Goal: Check status: Check status

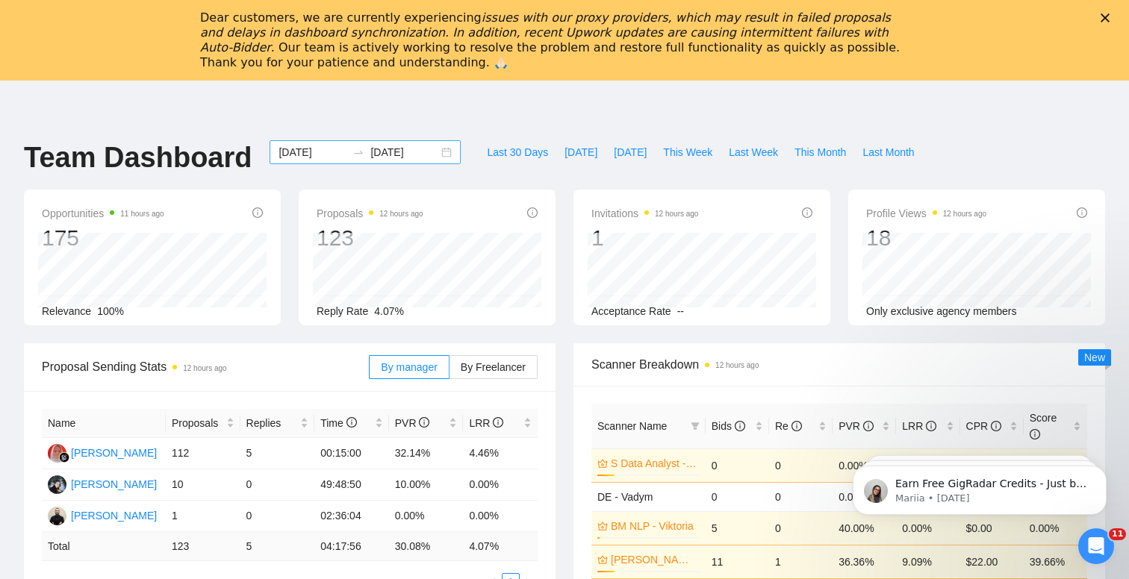
click at [379, 152] on input "[DATE]" at bounding box center [404, 152] width 68 height 16
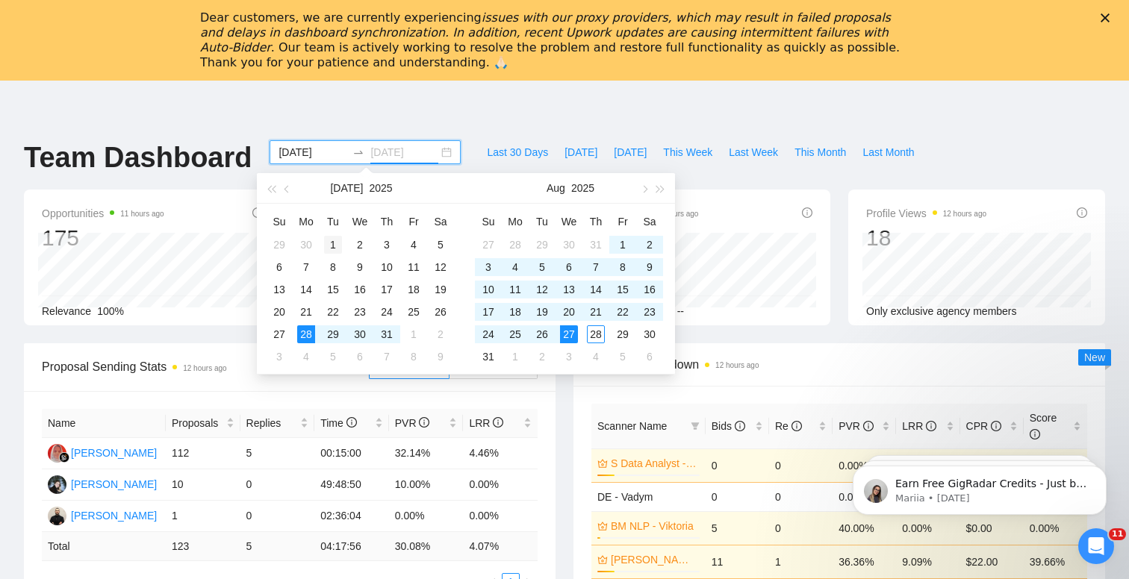
type input "[DATE]"
click at [325, 241] on div "1" at bounding box center [333, 245] width 18 height 18
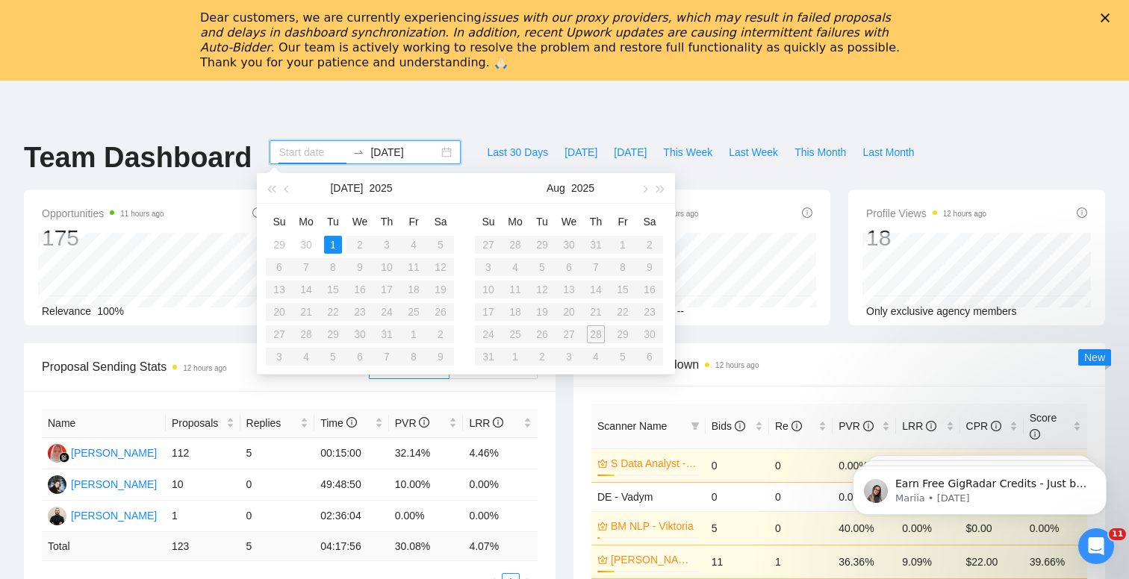
type input "[DATE]"
click at [333, 244] on div "1" at bounding box center [333, 245] width 18 height 18
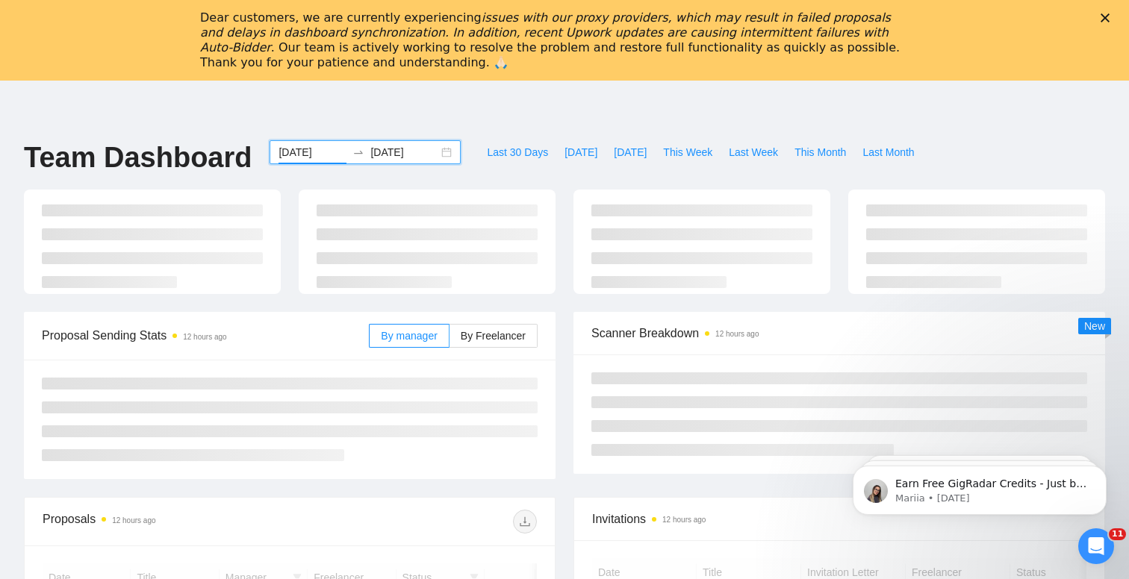
click at [419, 157] on input "[DATE]" at bounding box center [404, 152] width 68 height 16
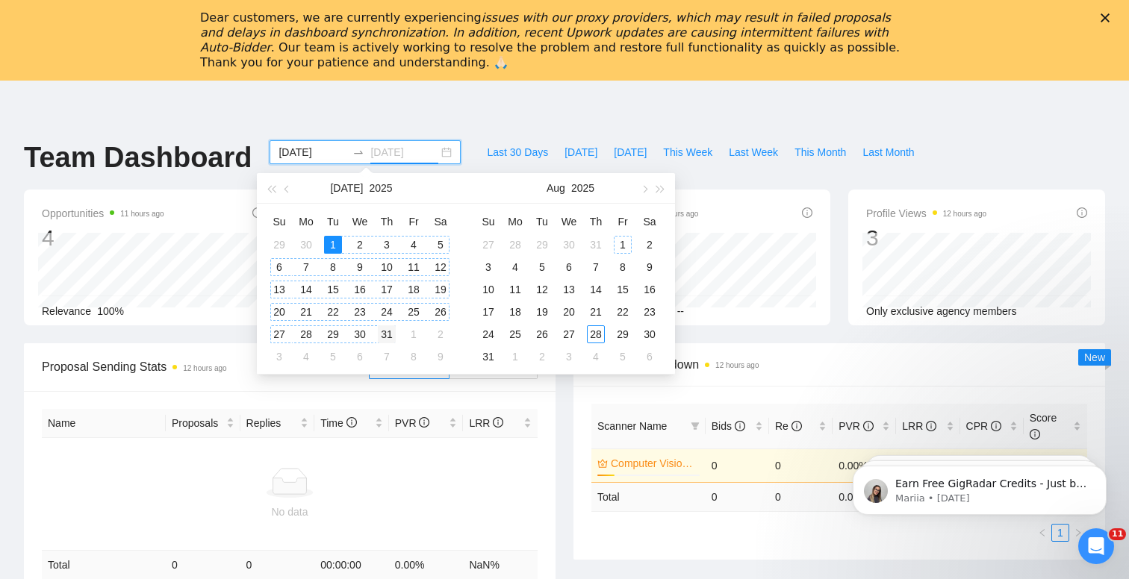
type input "[DATE]"
click at [390, 329] on div "31" at bounding box center [387, 334] width 18 height 18
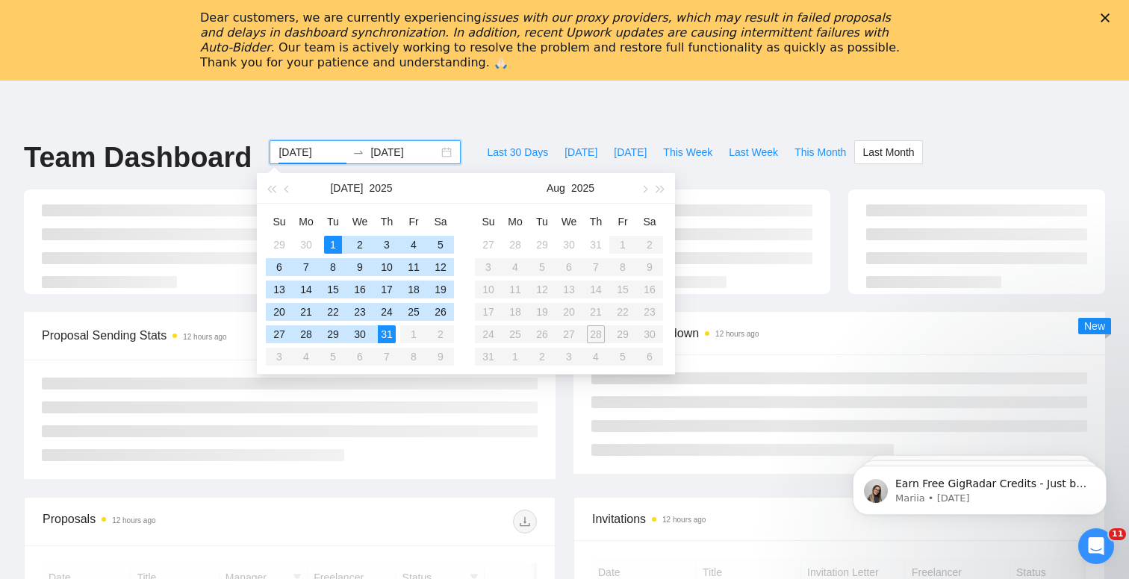
type input "[DATE]"
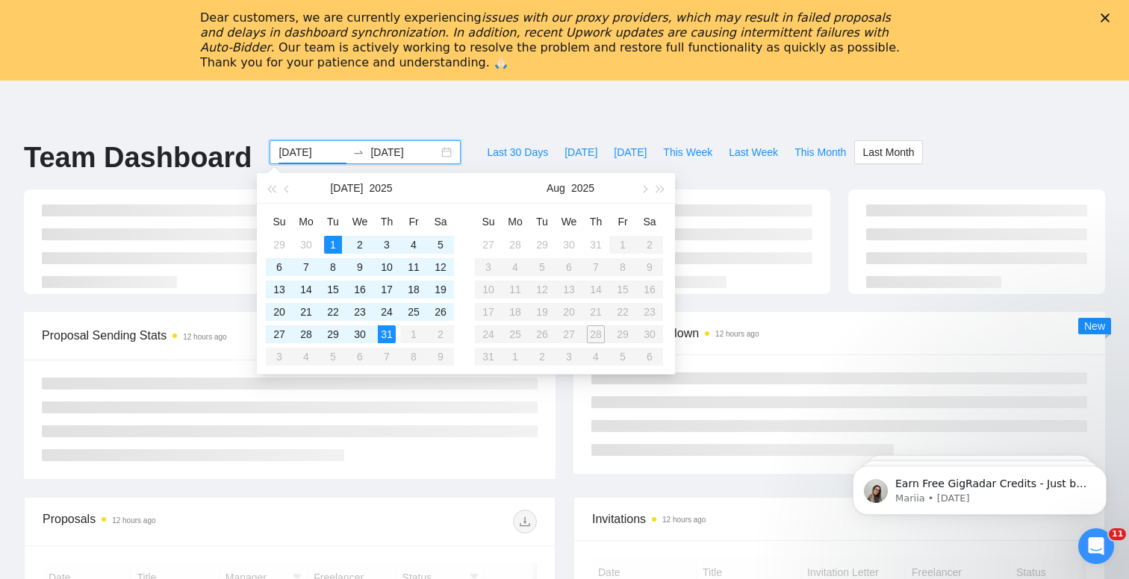
click at [431, 114] on header at bounding box center [564, 99] width 1129 height 36
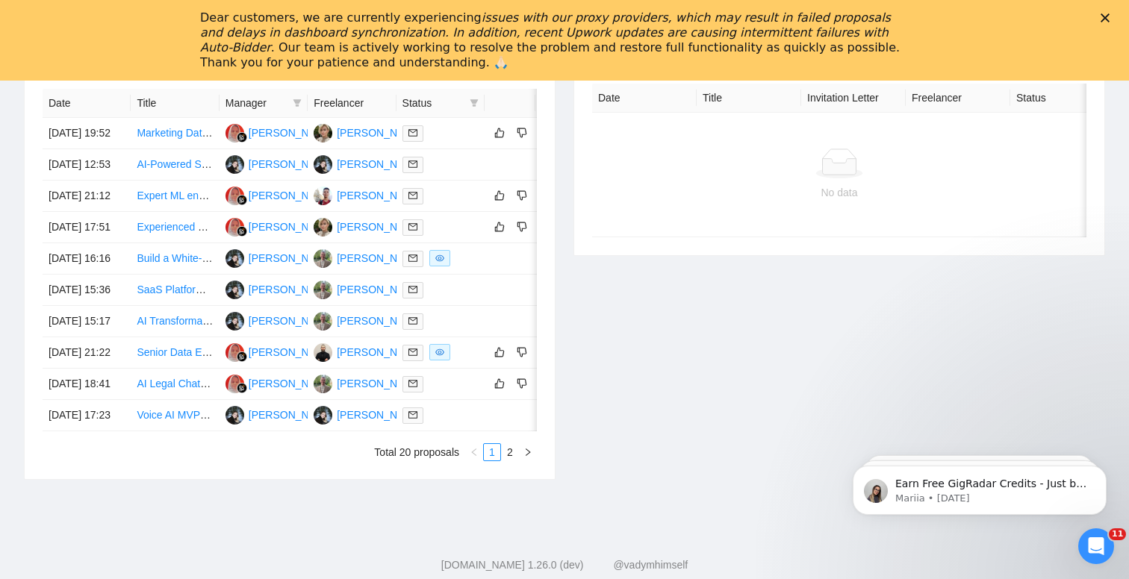
scroll to position [740, 0]
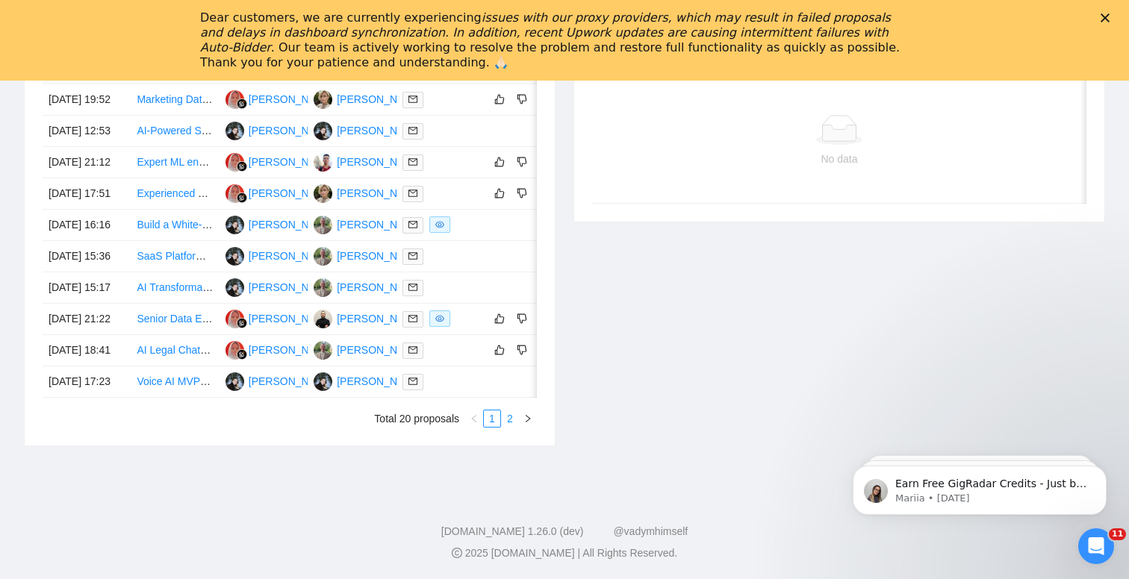
click at [508, 427] on link "2" at bounding box center [510, 419] width 16 height 16
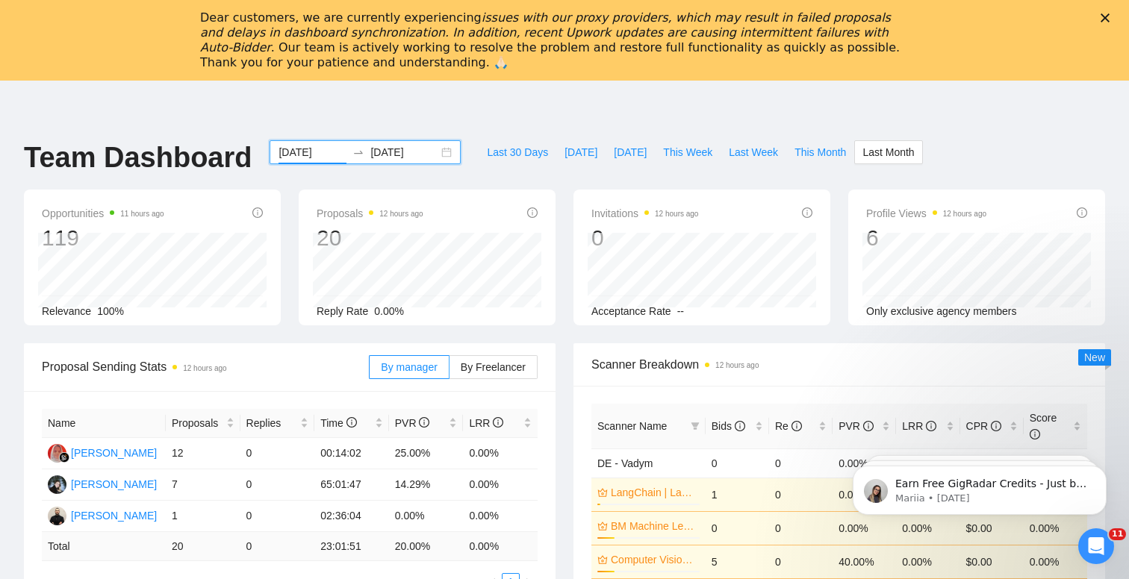
click at [370, 152] on input "[DATE]" at bounding box center [404, 152] width 68 height 16
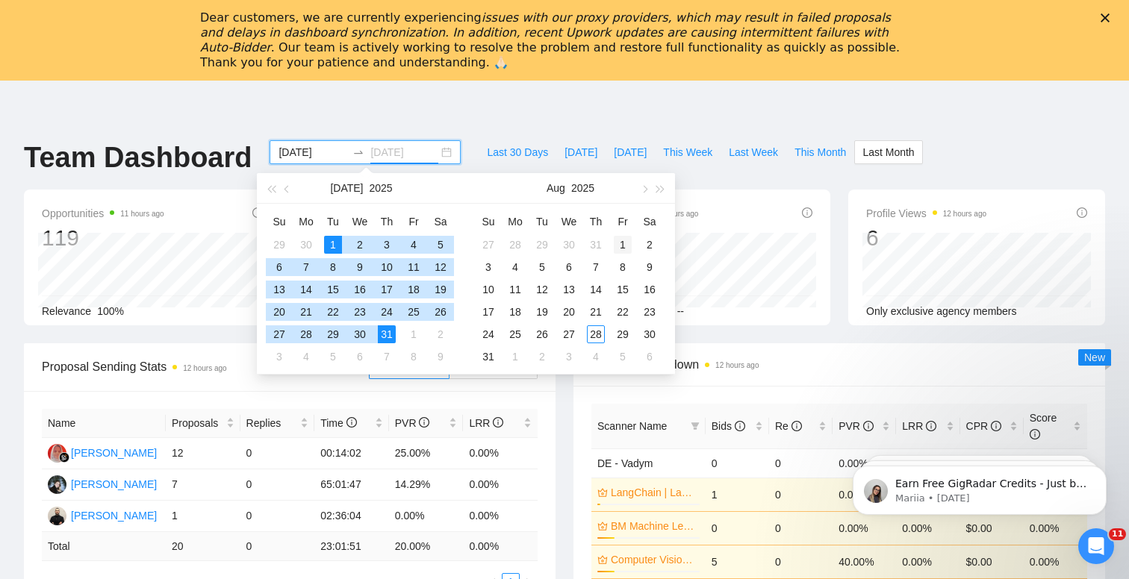
type input "[DATE]"
click at [619, 245] on div "1" at bounding box center [623, 245] width 18 height 18
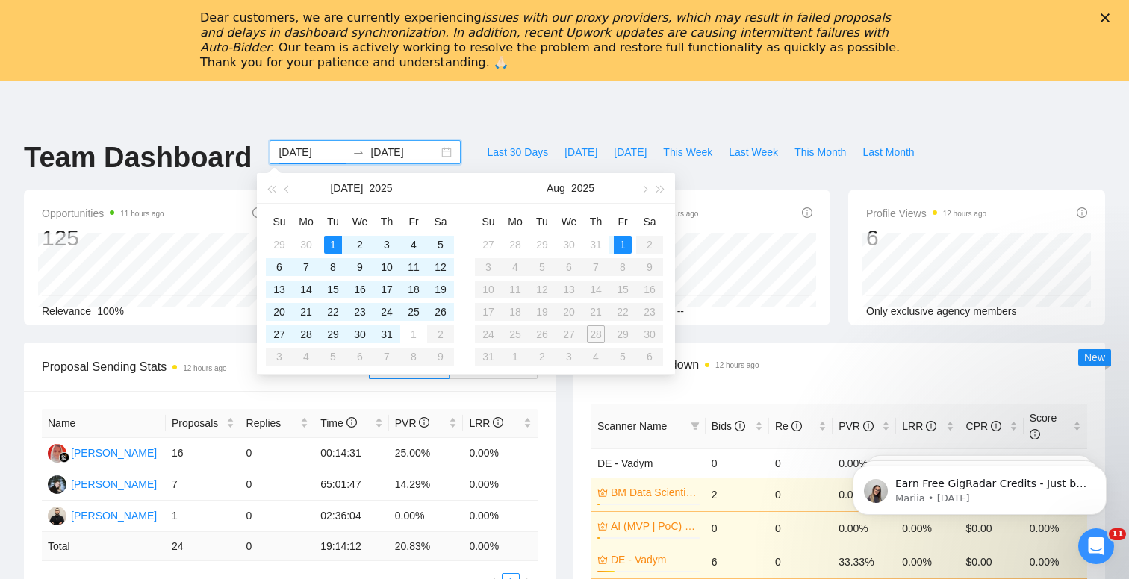
click at [595, 333] on table "Su Mo Tu We Th Fr Sa 27 28 29 30 31 1 2 3 4 5 6 7 8 9 10 11 12 13 14 15 16 17 1…" at bounding box center [569, 289] width 188 height 158
click at [318, 157] on input "[DATE]" at bounding box center [312, 152] width 68 height 16
type input "[DATE]"
click at [624, 249] on div "1" at bounding box center [623, 245] width 18 height 18
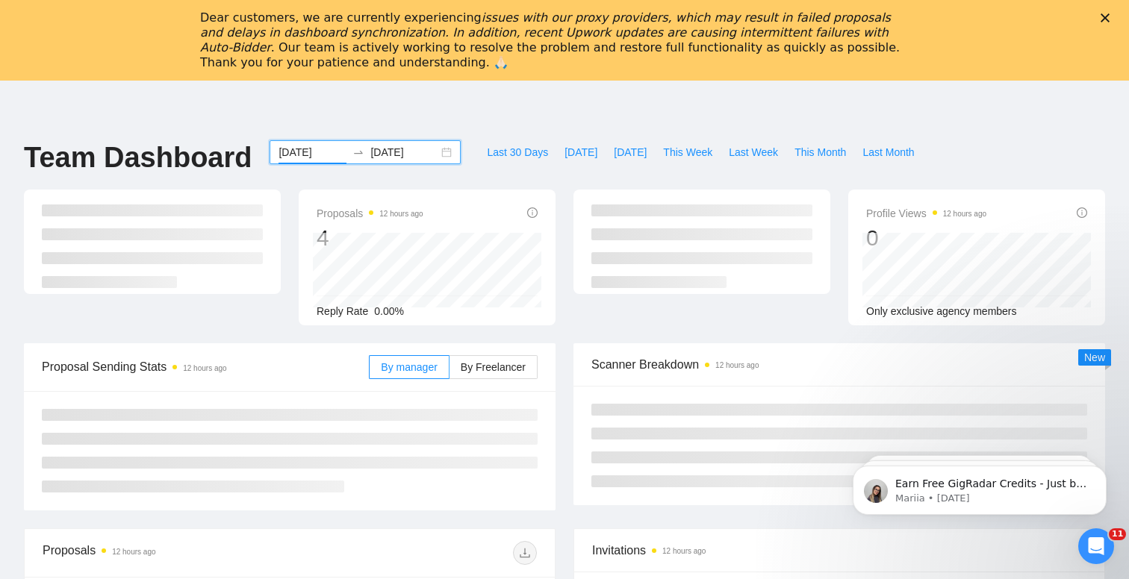
click at [408, 157] on input "[DATE]" at bounding box center [404, 152] width 68 height 16
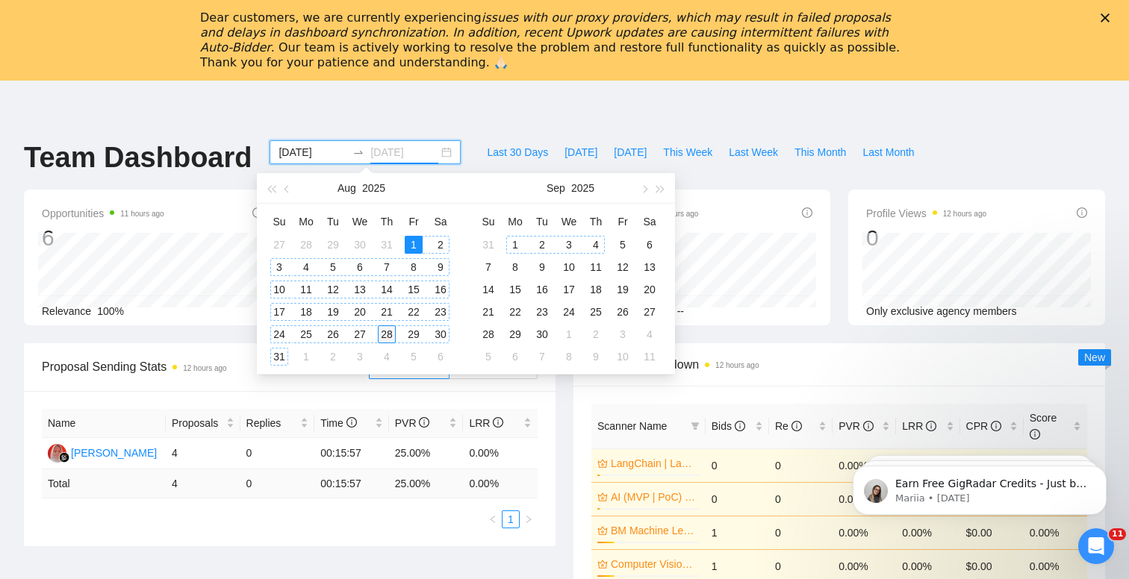
type input "[DATE]"
click at [388, 333] on div "28" at bounding box center [387, 334] width 18 height 18
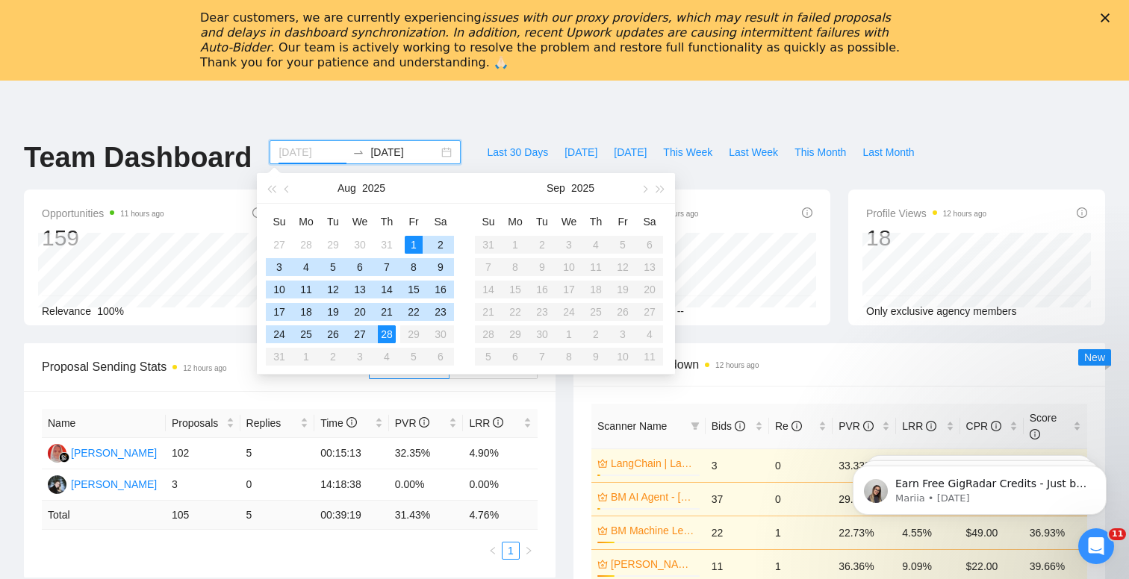
type input "[DATE]"
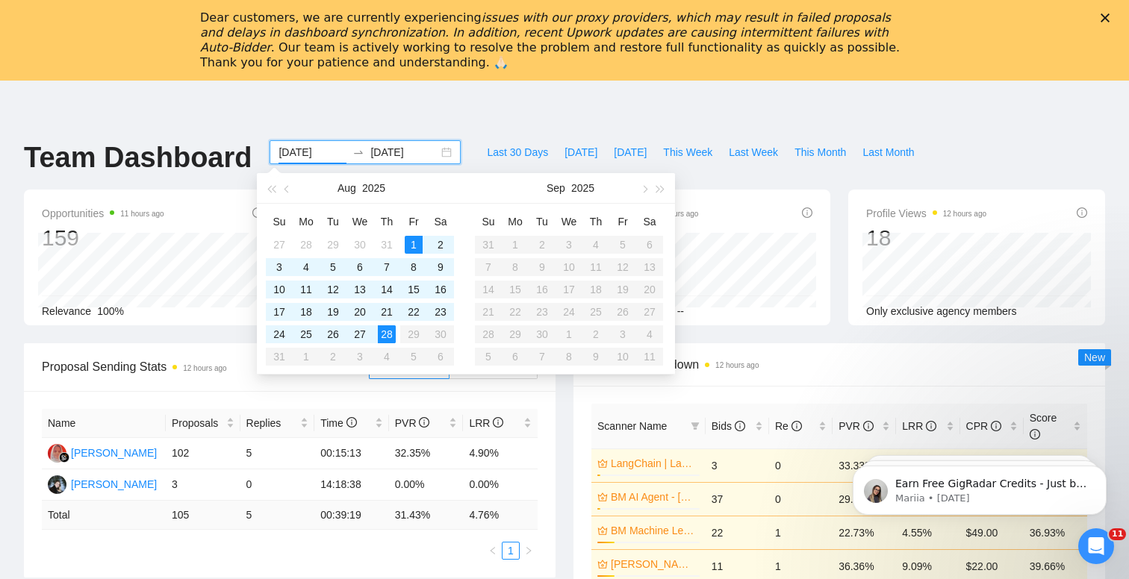
click at [334, 82] on header at bounding box center [564, 99] width 1129 height 36
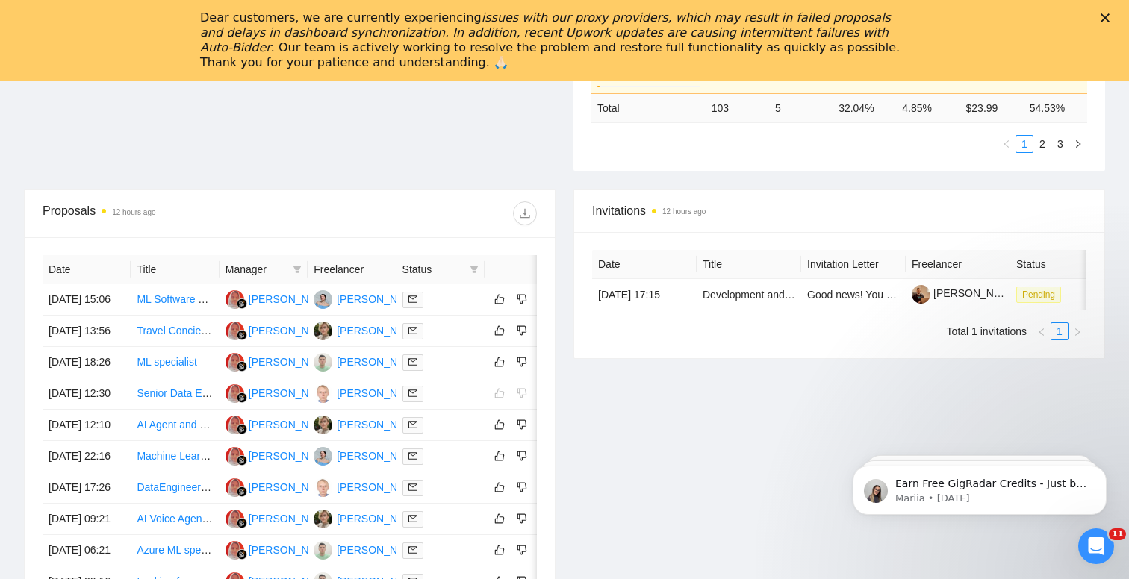
scroll to position [865, 0]
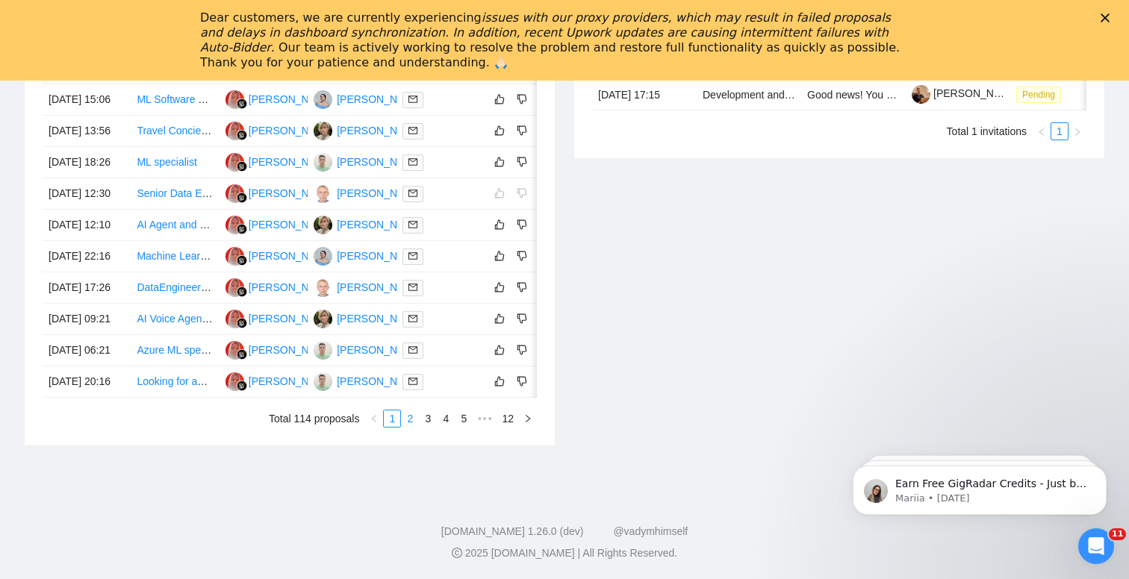
click at [412, 419] on link "2" at bounding box center [410, 419] width 16 height 16
click at [394, 427] on link "1" at bounding box center [392, 419] width 16 height 16
click at [410, 427] on link "2" at bounding box center [410, 419] width 16 height 16
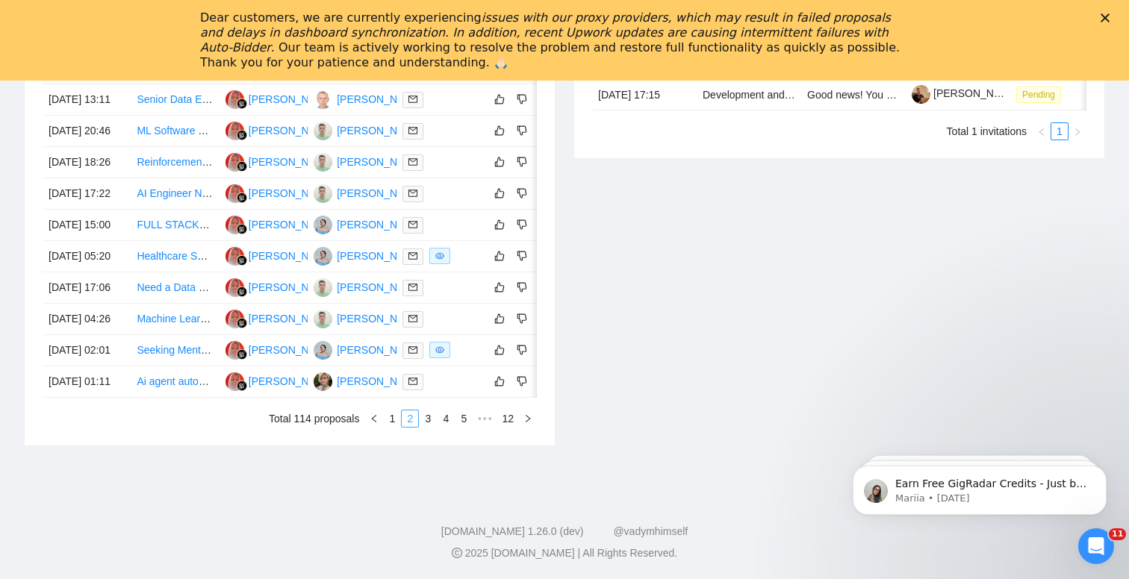
scroll to position [860, 0]
click at [424, 424] on link "3" at bounding box center [427, 419] width 16 height 16
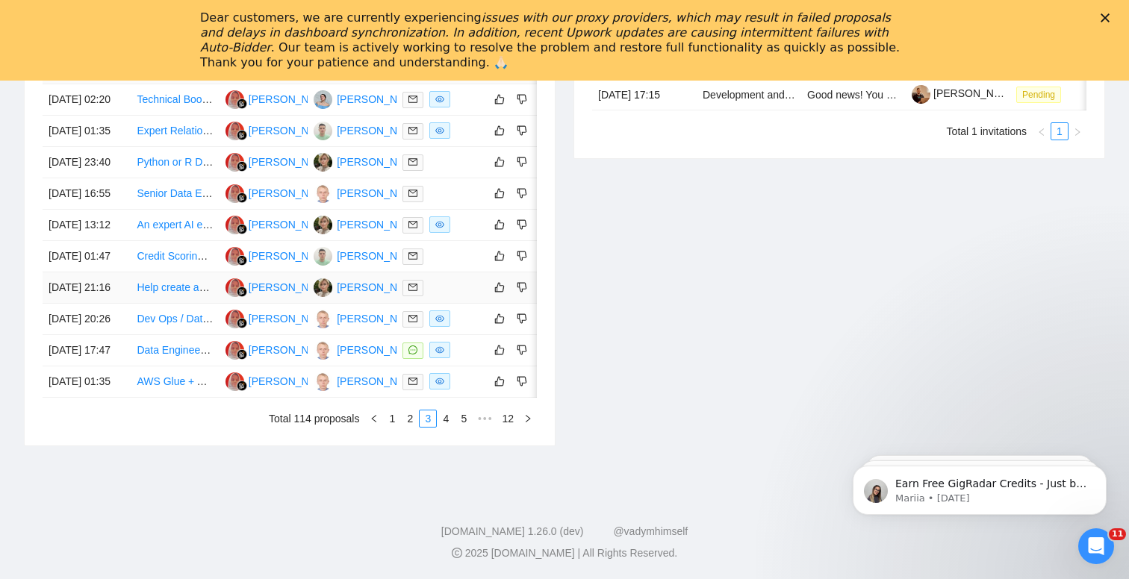
scroll to position [740, 0]
click at [444, 427] on link "4" at bounding box center [445, 419] width 16 height 16
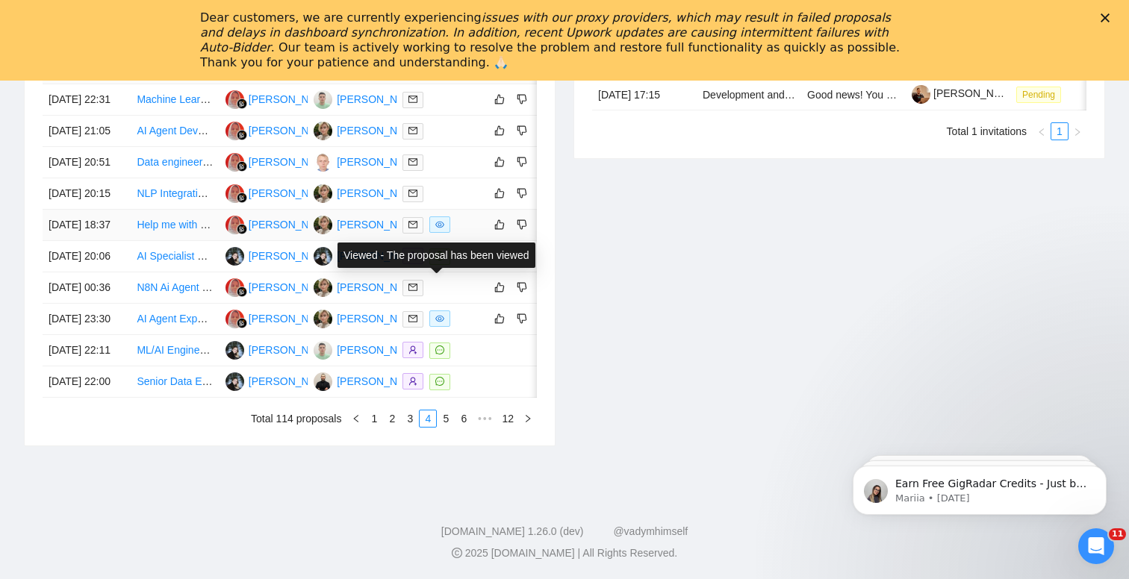
scroll to position [814, 0]
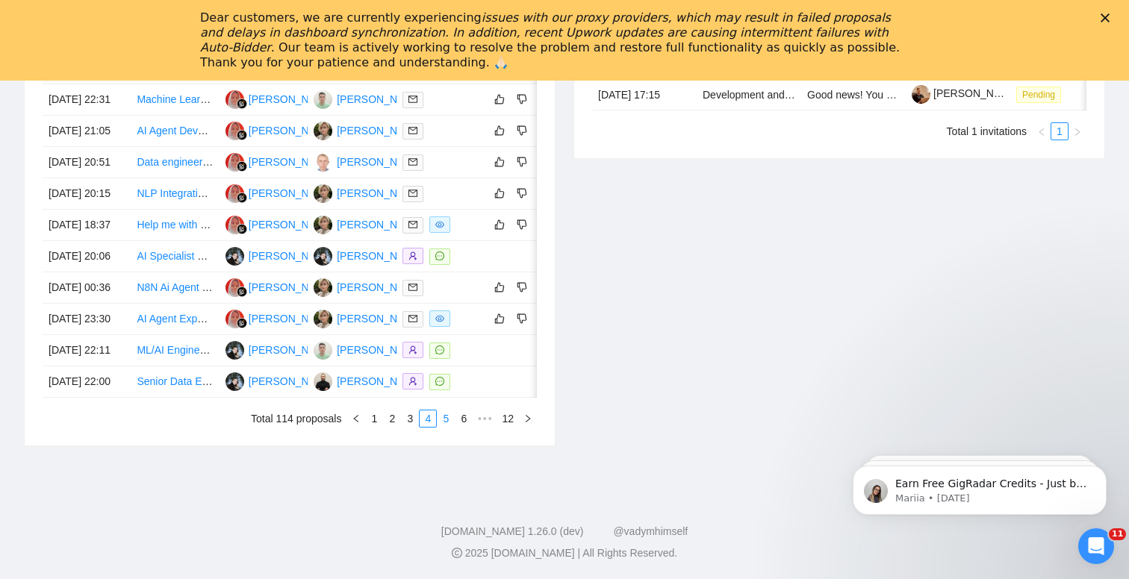
click at [446, 427] on link "5" at bounding box center [445, 419] width 16 height 16
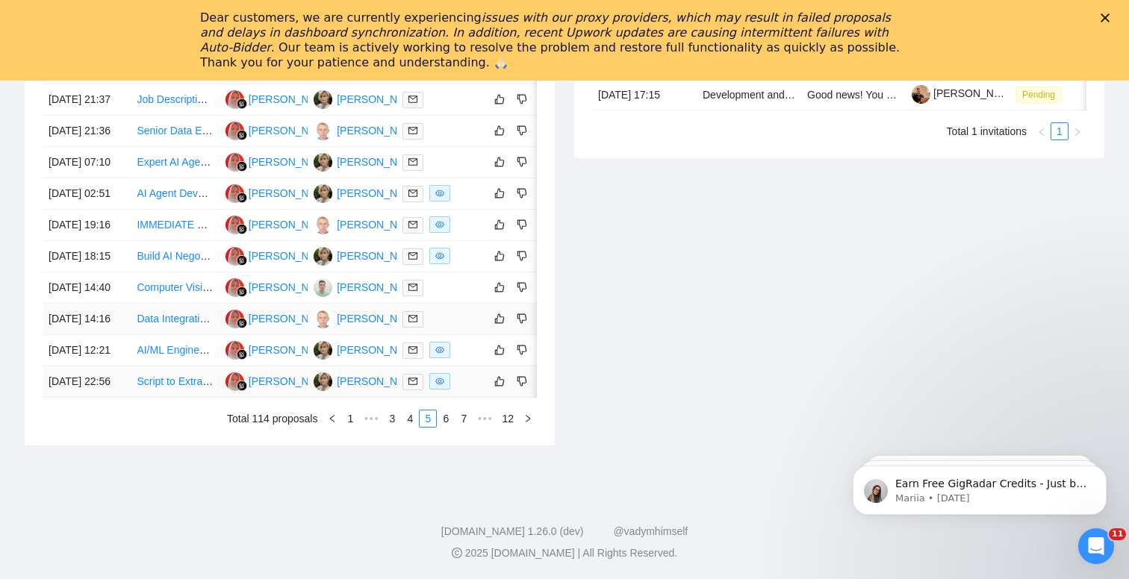
scroll to position [828, 0]
click at [443, 427] on link "6" at bounding box center [445, 419] width 16 height 16
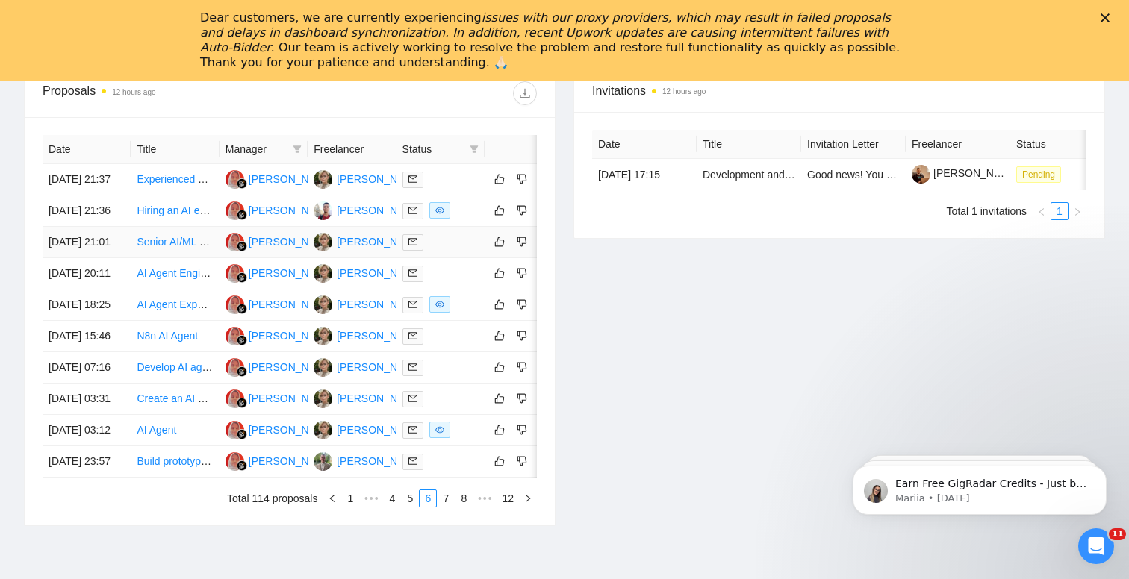
scroll to position [865, 0]
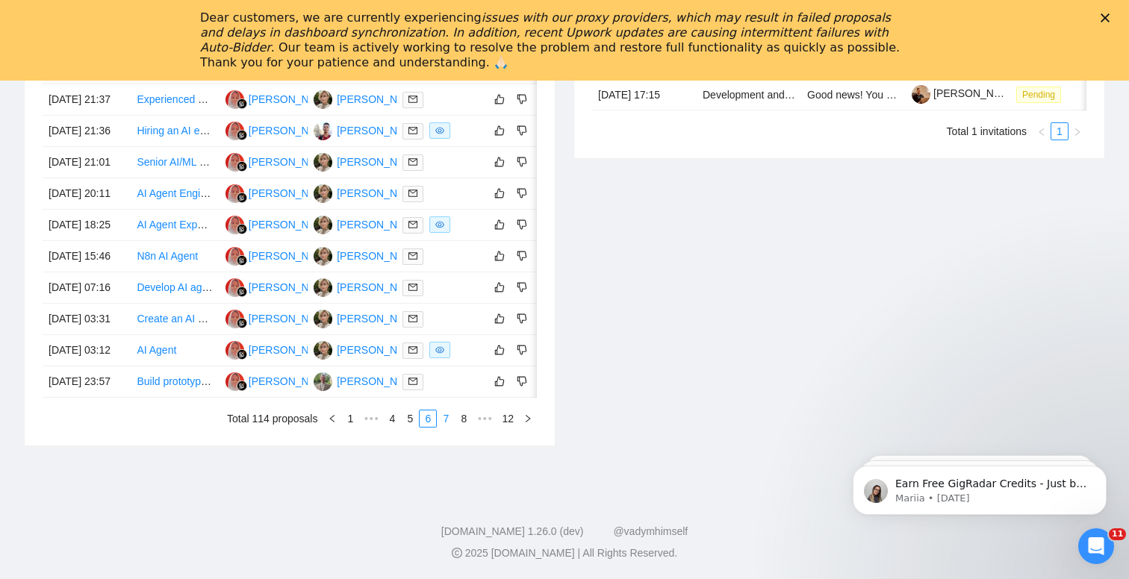
click at [440, 418] on link "7" at bounding box center [445, 419] width 16 height 16
click at [443, 417] on link "8" at bounding box center [445, 419] width 16 height 16
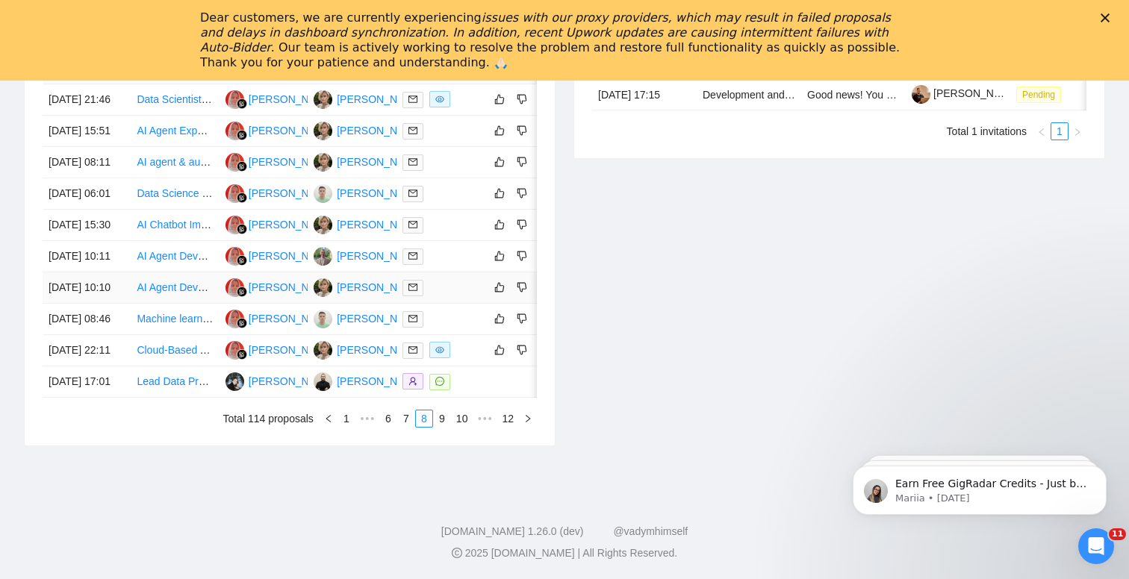
scroll to position [863, 0]
click at [440, 413] on link "9" at bounding box center [442, 419] width 16 height 16
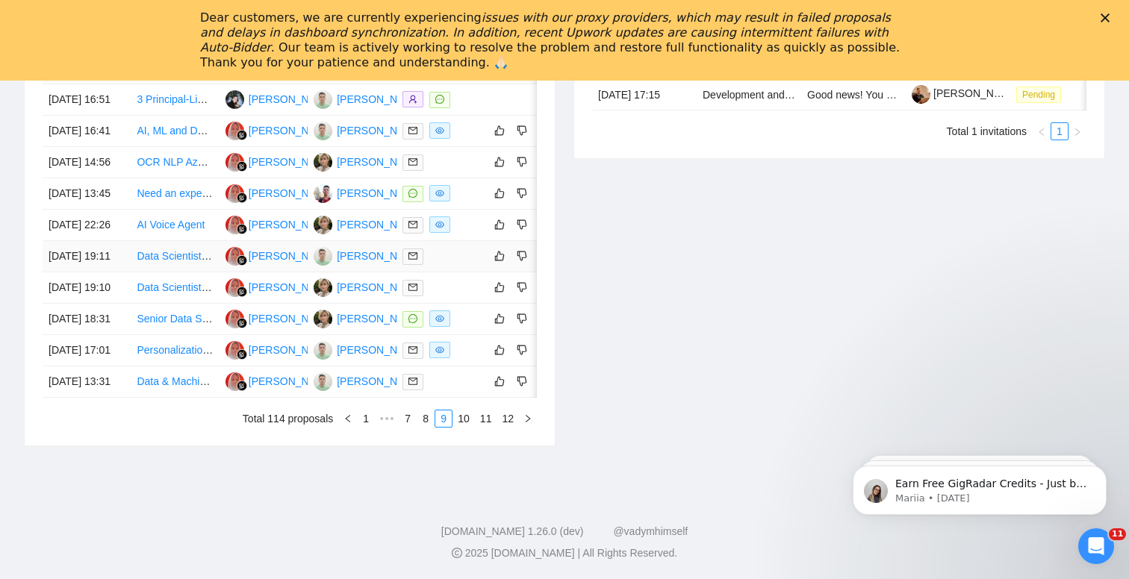
scroll to position [795, 0]
click at [463, 446] on div "Date Title Manager Freelancer Status [DATE] 16:51 3 Principal-Lines Extraction …" at bounding box center [290, 241] width 530 height 408
click at [463, 427] on link "10" at bounding box center [463, 419] width 21 height 16
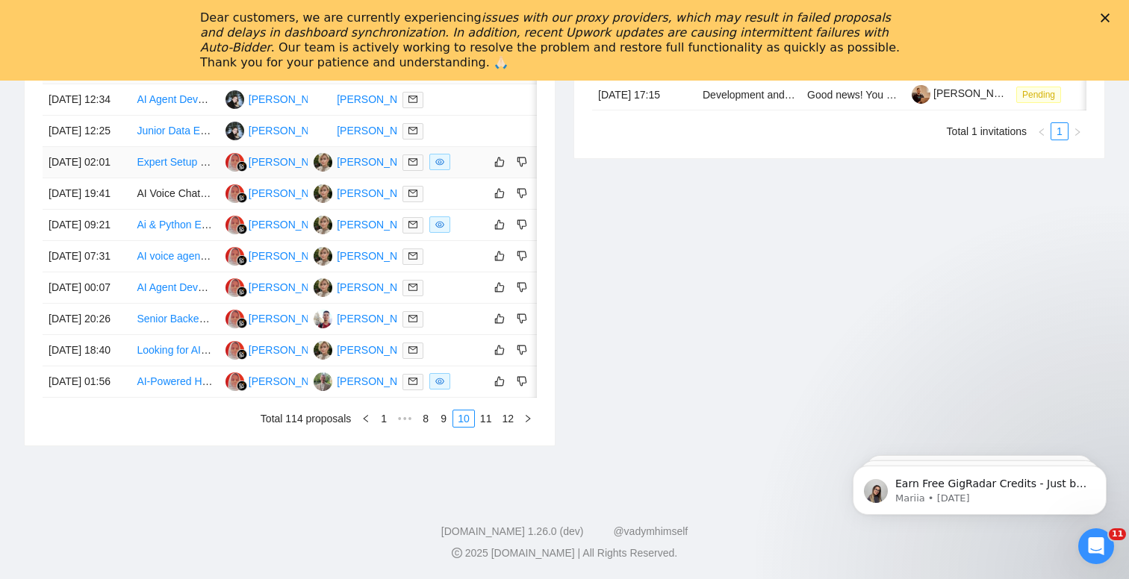
scroll to position [774, 0]
click at [482, 427] on link "11" at bounding box center [485, 419] width 21 height 16
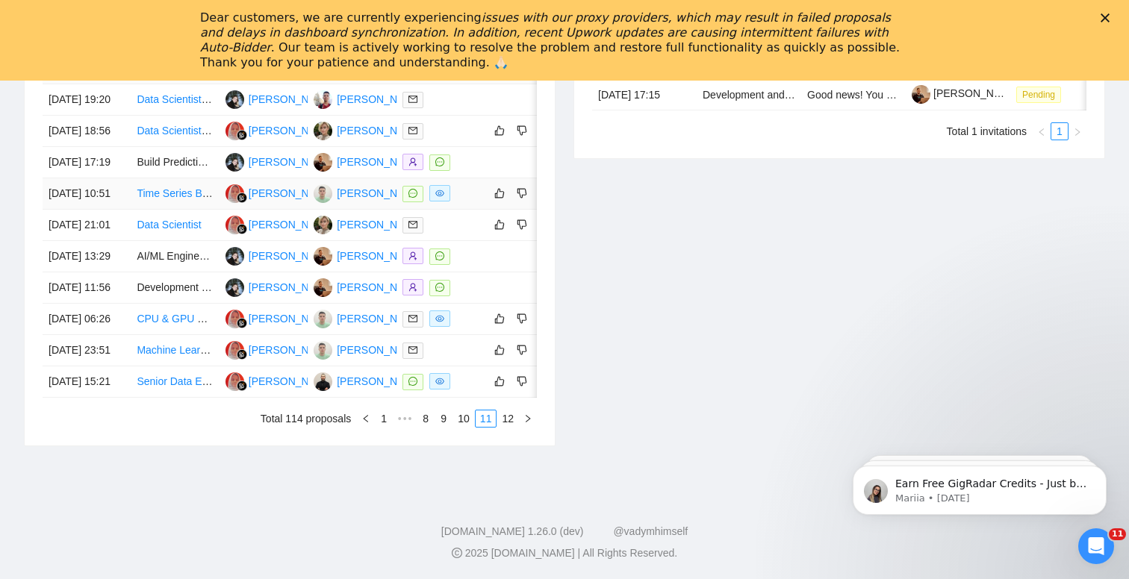
scroll to position [764, 0]
click at [508, 427] on link "12" at bounding box center [507, 419] width 21 height 16
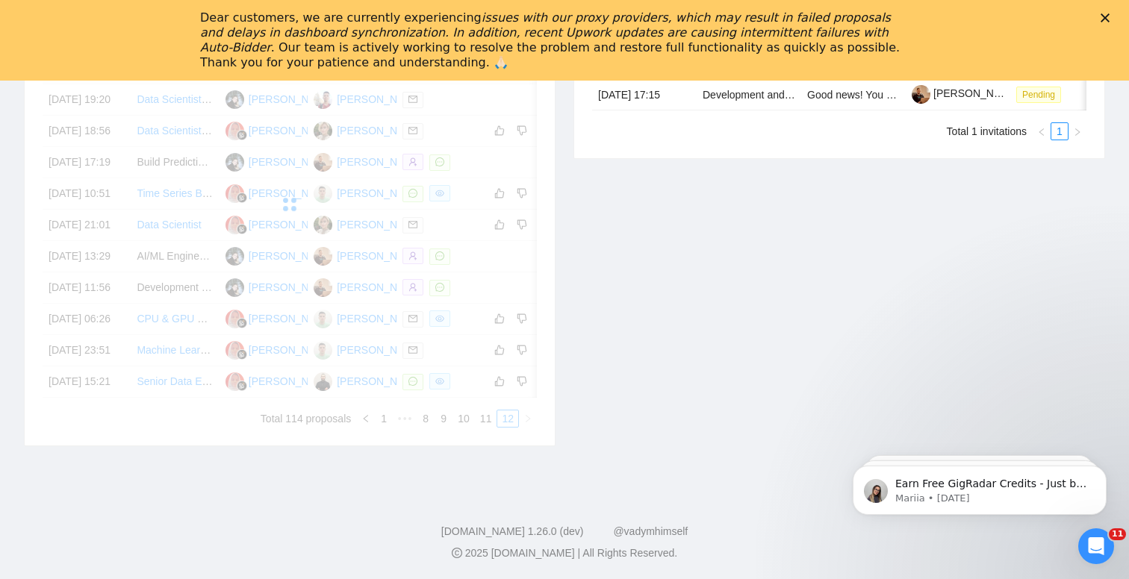
scroll to position [592, 0]
